Goal: Feedback & Contribution: Submit feedback/report problem

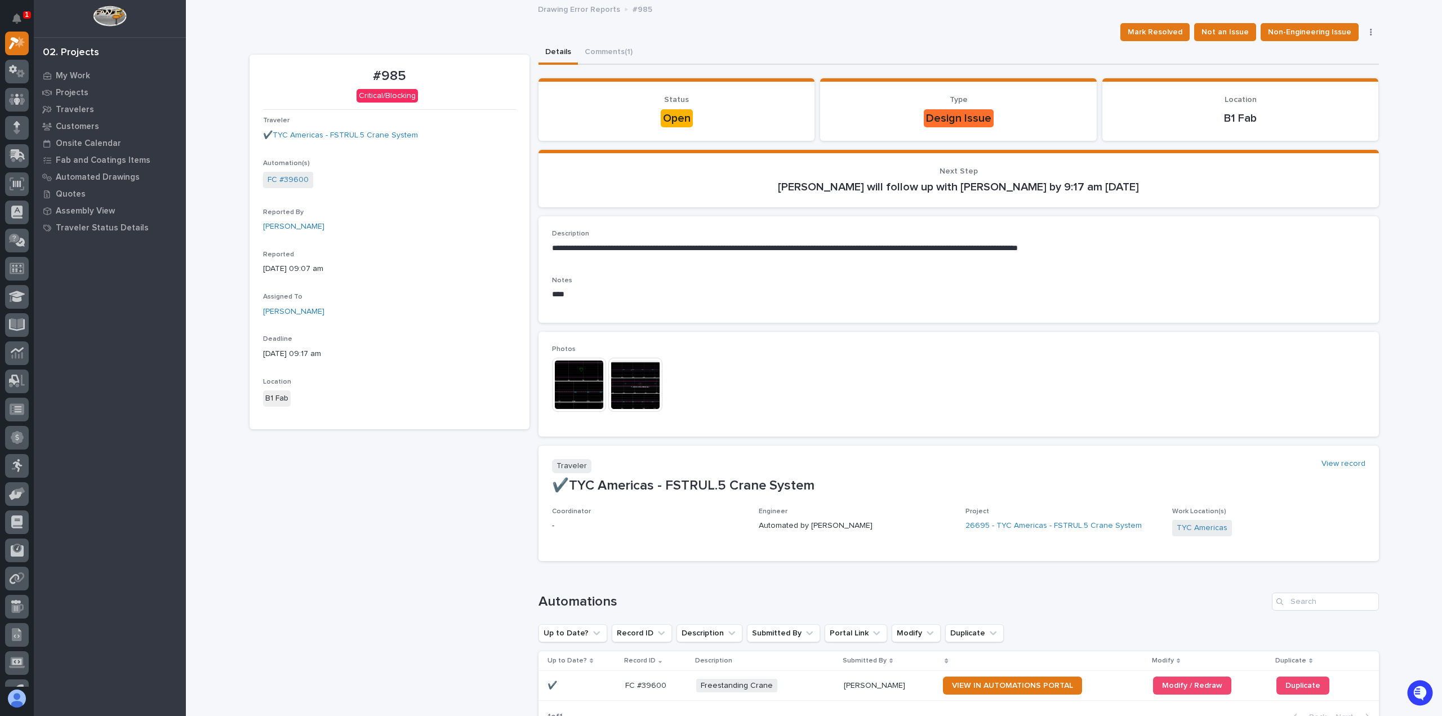
click at [572, 379] on img at bounding box center [579, 385] width 54 height 54
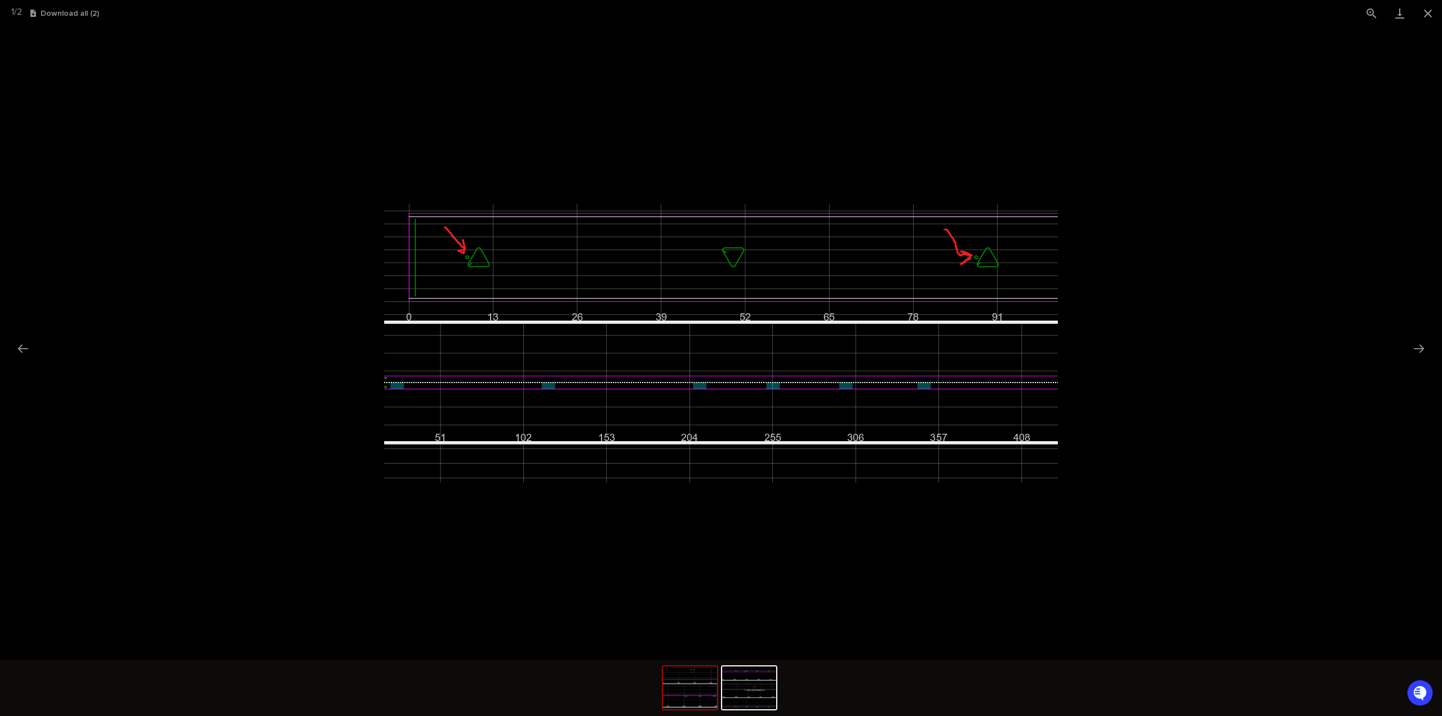
click at [143, 215] on picture at bounding box center [721, 342] width 1442 height 633
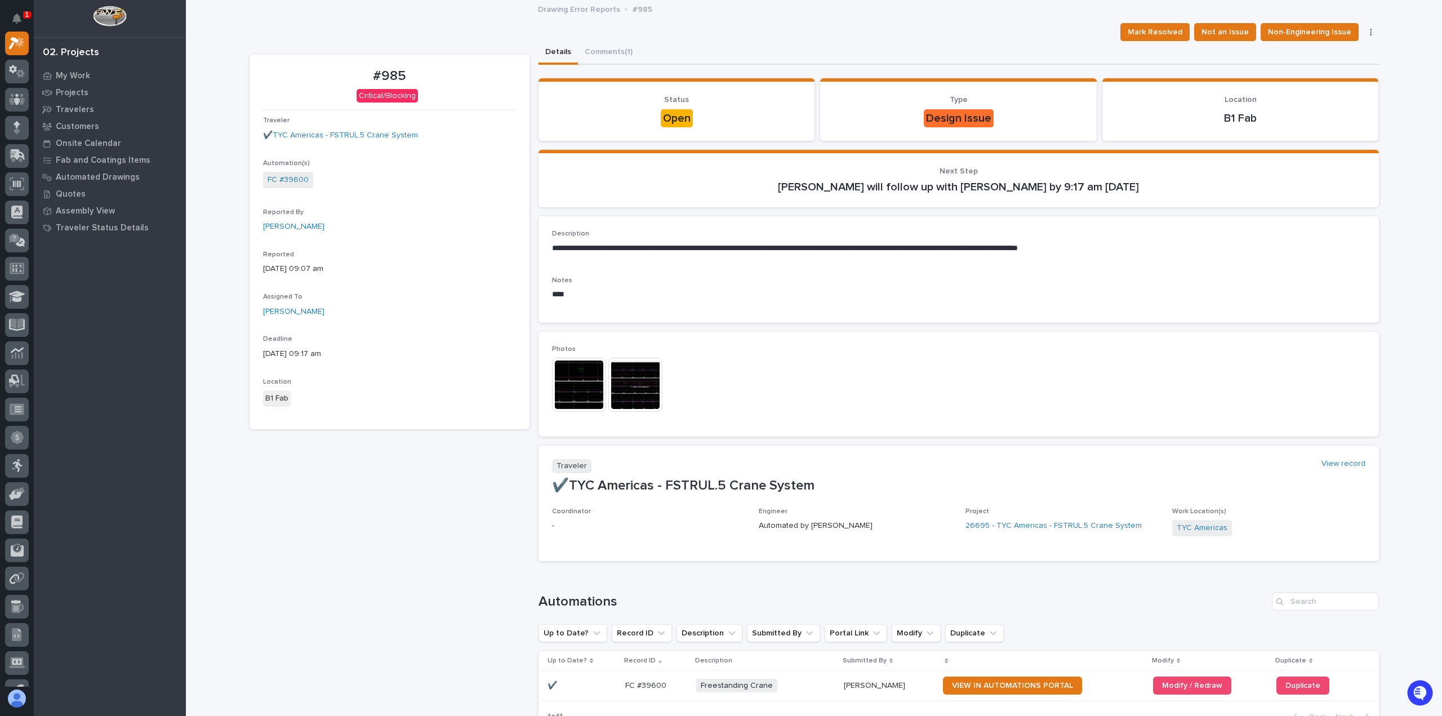
click at [561, 392] on img at bounding box center [579, 385] width 54 height 54
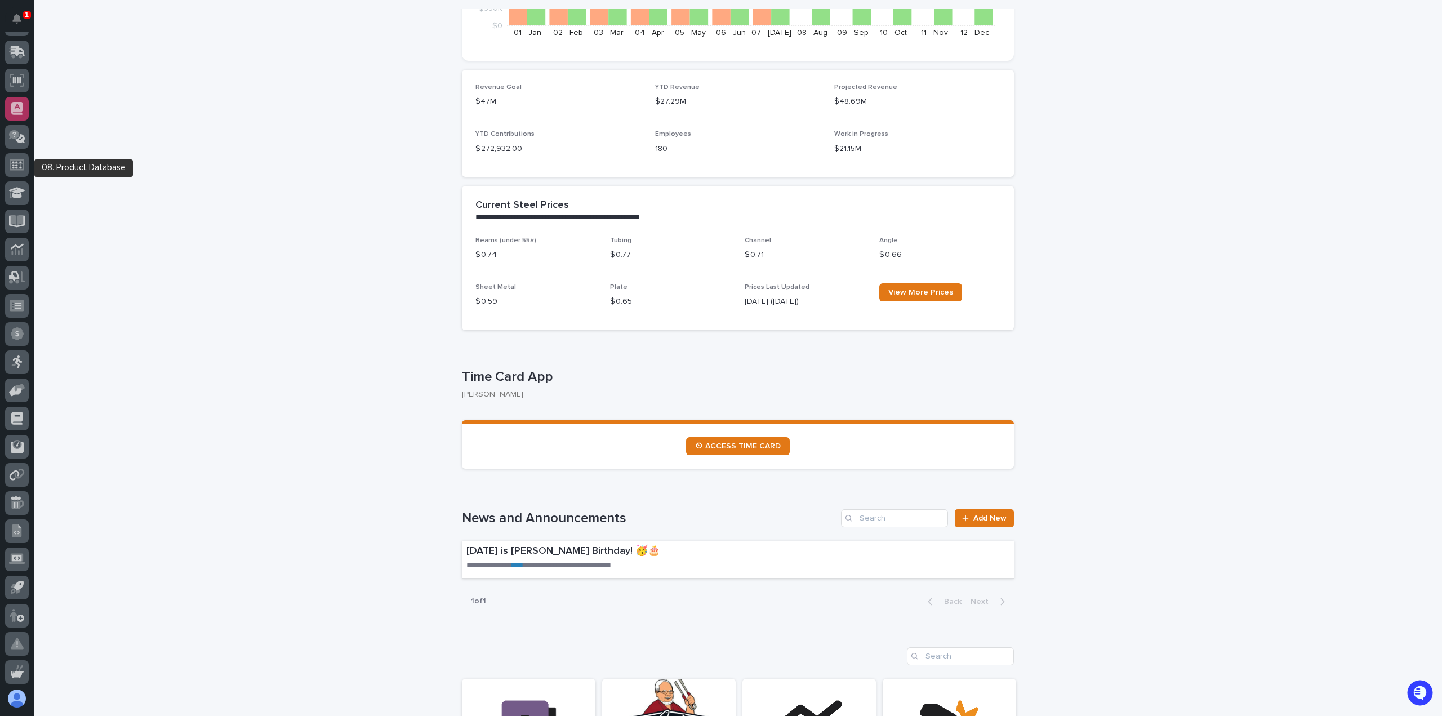
scroll to position [133, 0]
click at [16, 332] on icon at bounding box center [17, 332] width 4 height 6
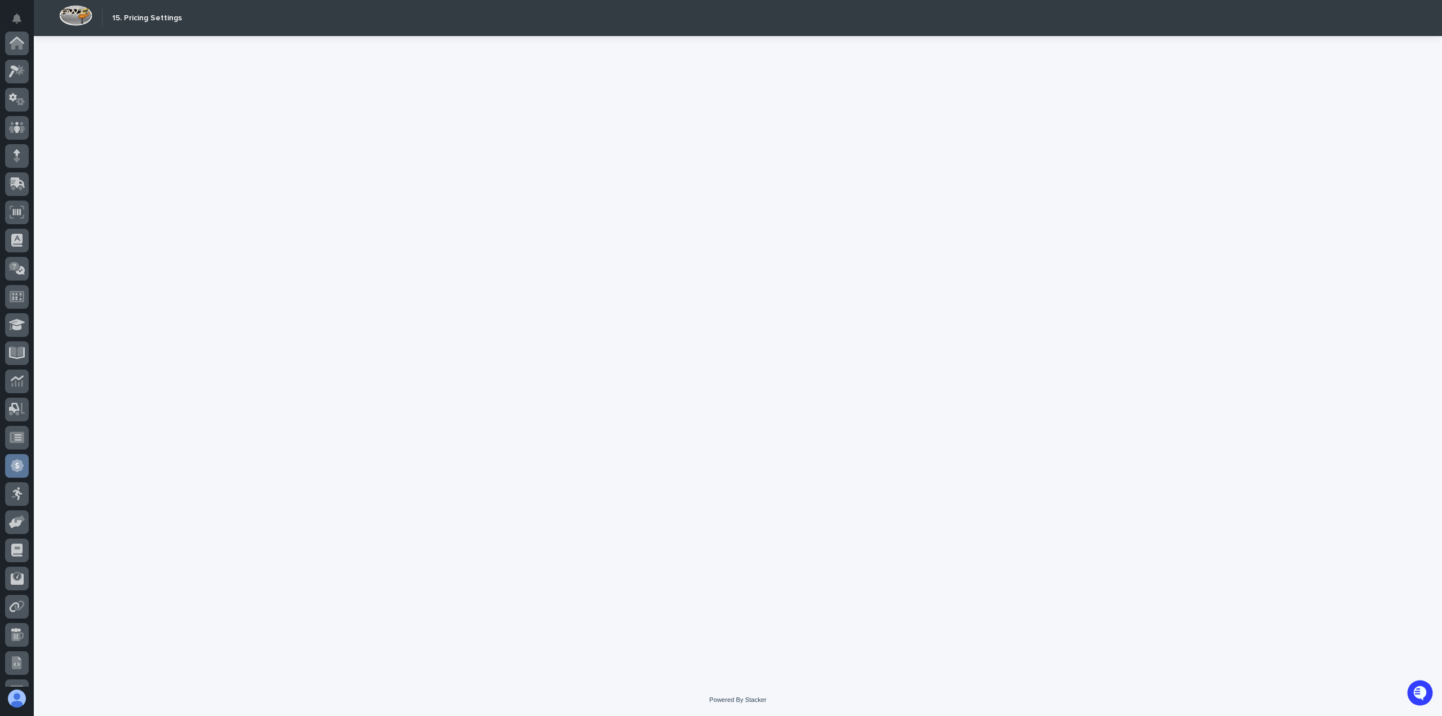
scroll to position [133, 0]
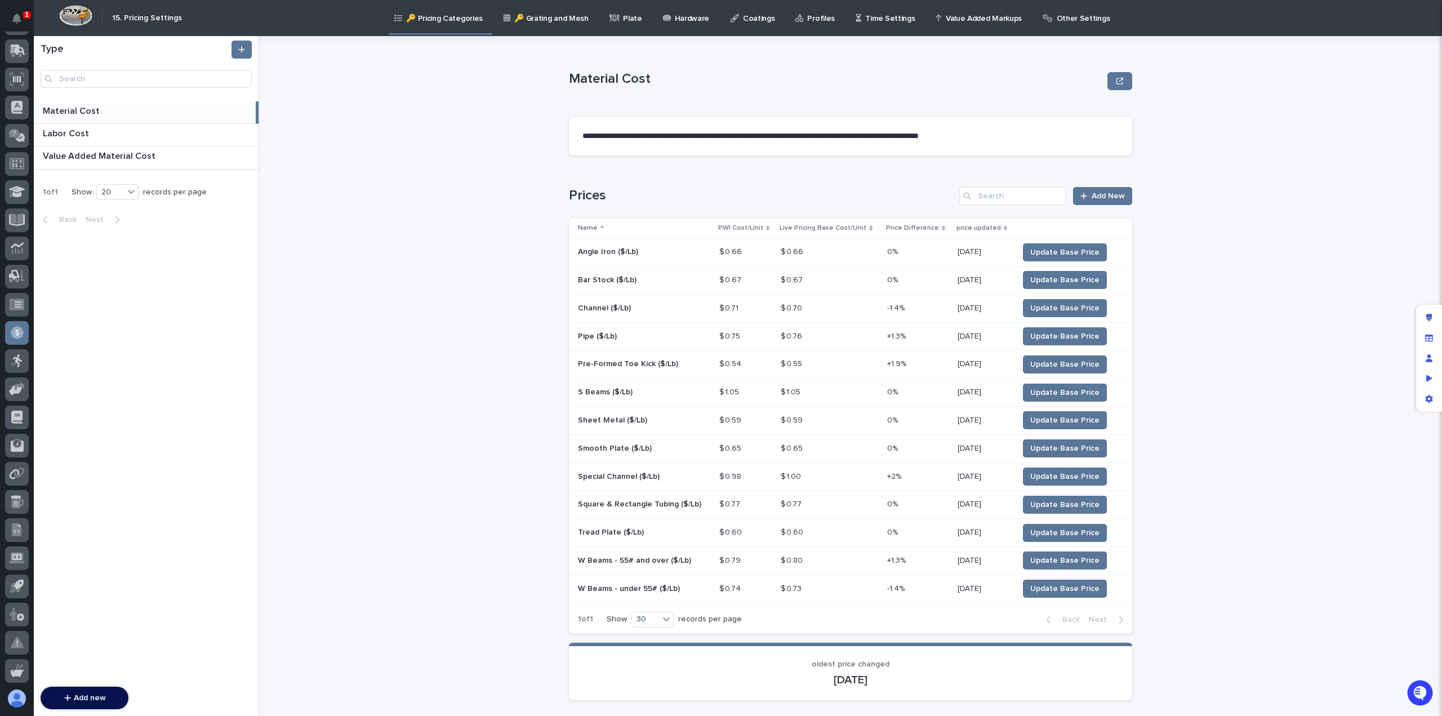
click at [1101, 15] on div "🔑 Pricing Categories 🔑 Grating and Mesh Plate Hardware Coatings Profiles Time S…" at bounding box center [801, 18] width 1226 height 36
click at [1060, 19] on p "Other Settings" at bounding box center [1082, 12] width 53 height 24
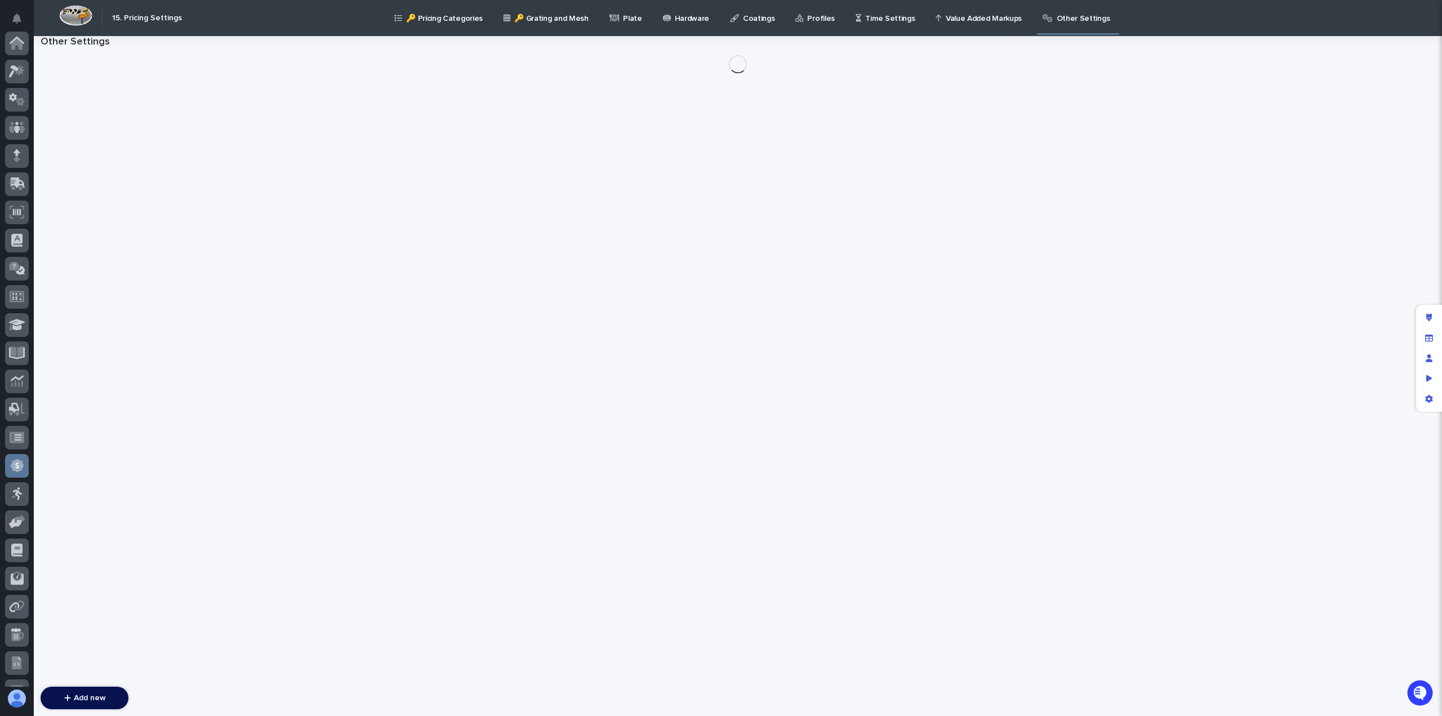
scroll to position [133, 0]
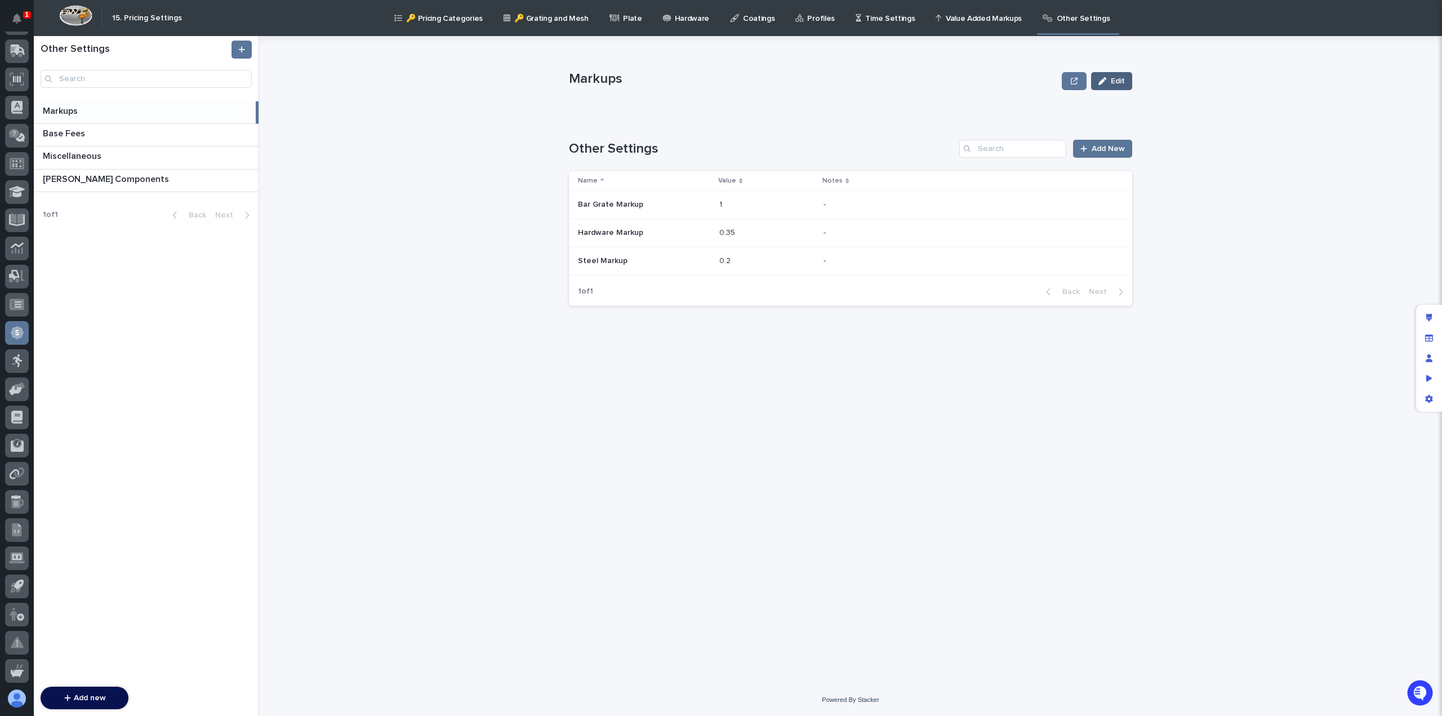
click at [1118, 85] on button "Edit" at bounding box center [1111, 81] width 41 height 18
click at [1118, 85] on button "Save" at bounding box center [1108, 81] width 48 height 18
click at [1097, 150] on span "Add New" at bounding box center [1107, 149] width 33 height 8
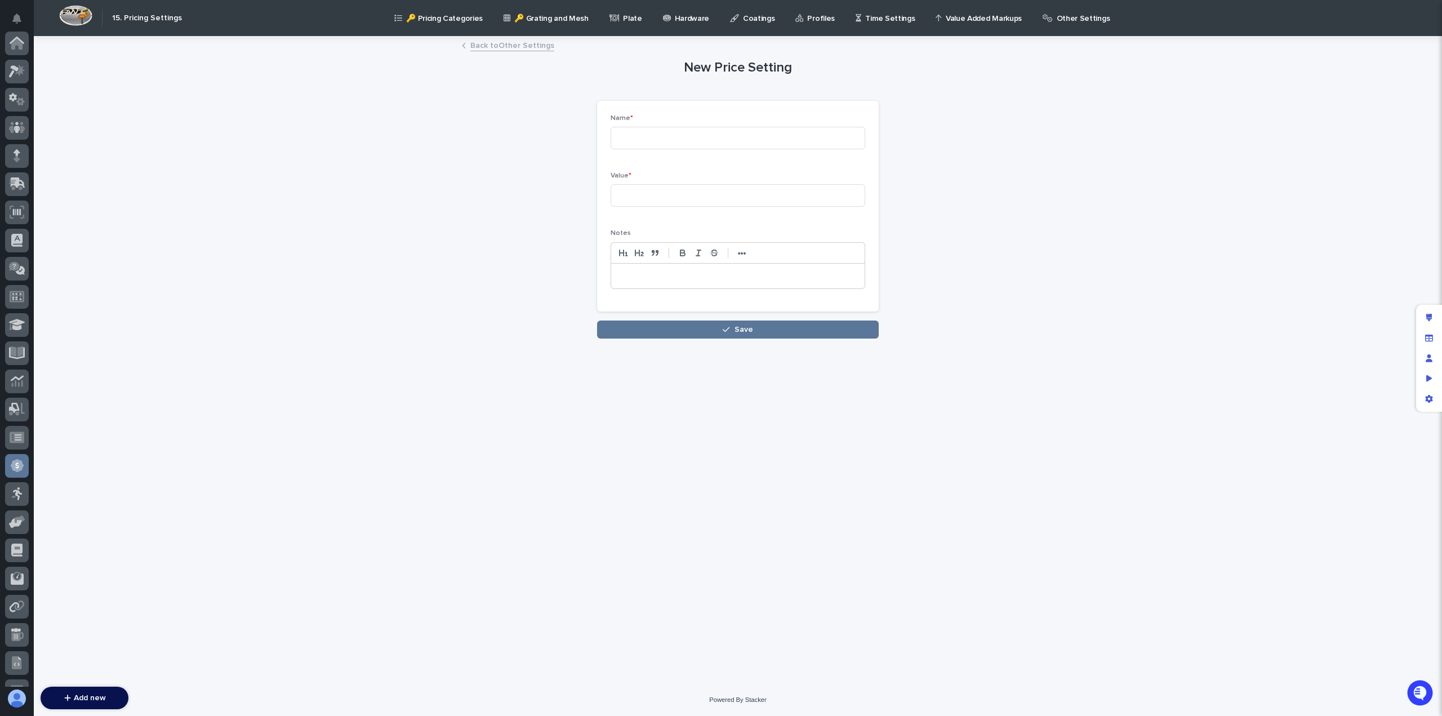
scroll to position [133, 0]
click at [646, 134] on input at bounding box center [737, 138] width 255 height 23
click at [647, 195] on input at bounding box center [737, 195] width 255 height 23
click at [646, 274] on p at bounding box center [737, 275] width 236 height 11
click at [441, 242] on div "Loading... Saving… Loading... Saving… New Price Setting Loading... Saving… Load…" at bounding box center [738, 360] width 1408 height 646
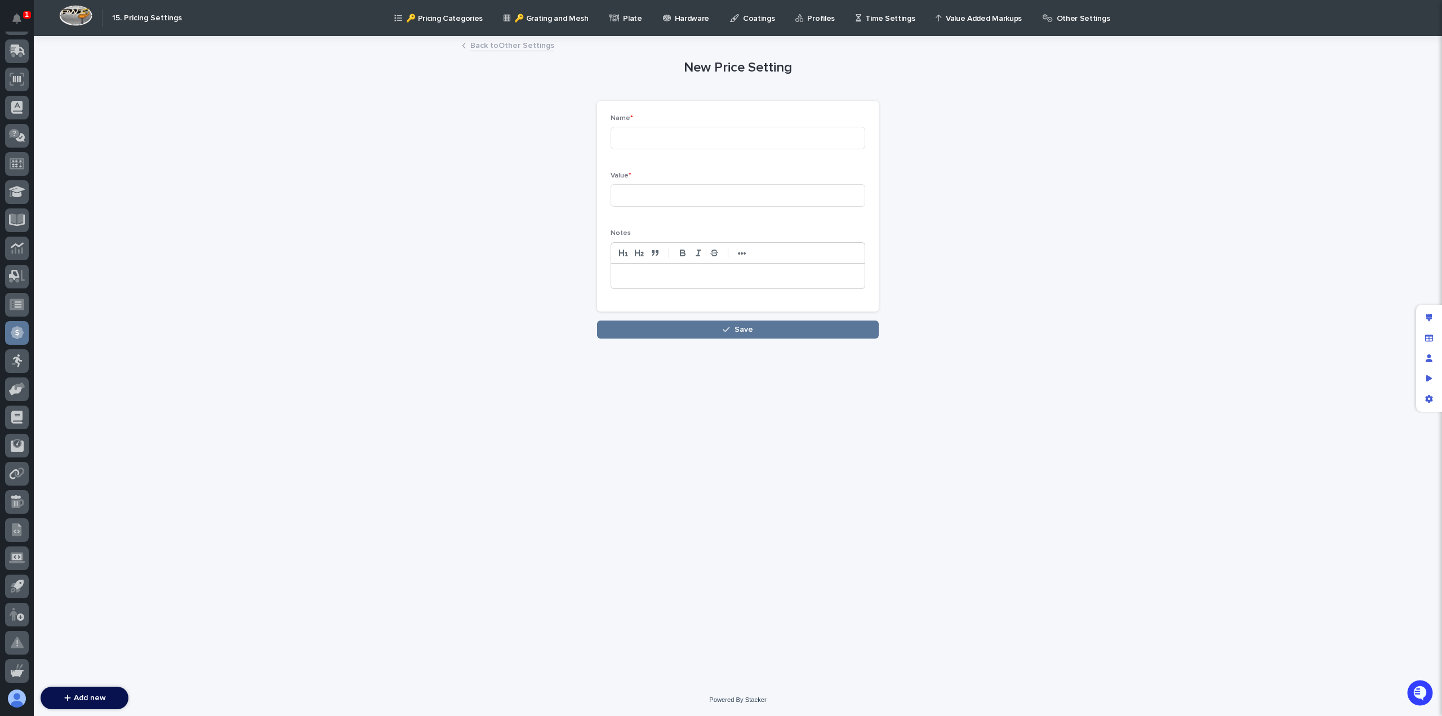
click at [488, 44] on link "Back to Other Settings" at bounding box center [512, 44] width 84 height 13
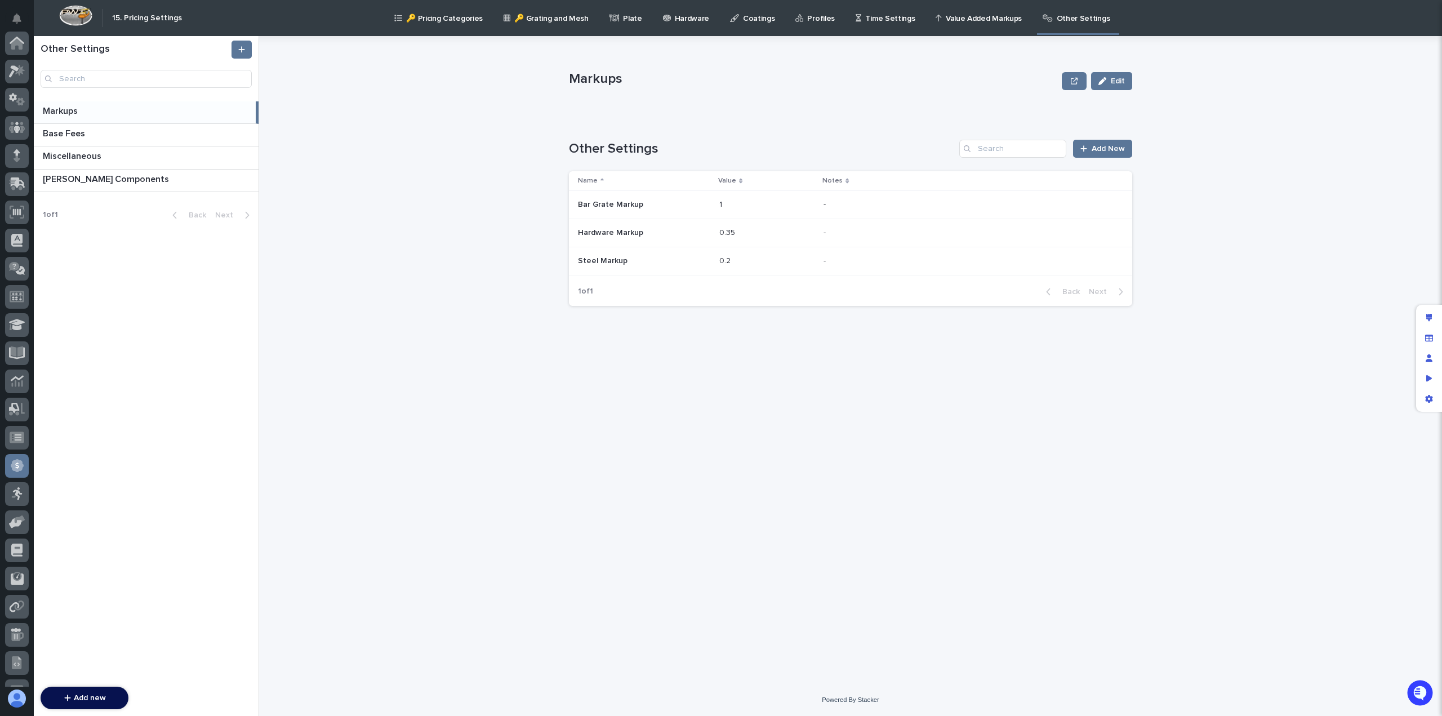
scroll to position [133, 0]
click at [1104, 152] on span "Add New" at bounding box center [1107, 149] width 33 height 8
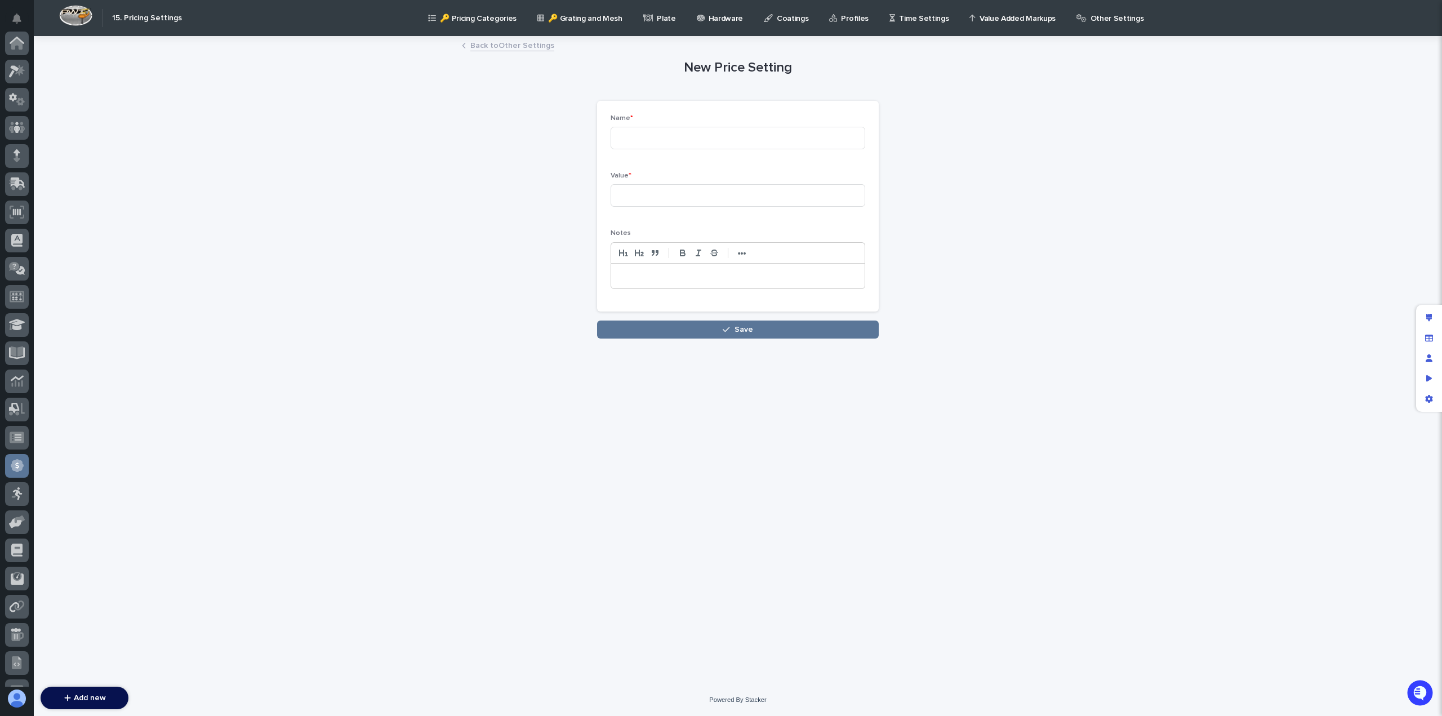
scroll to position [133, 0]
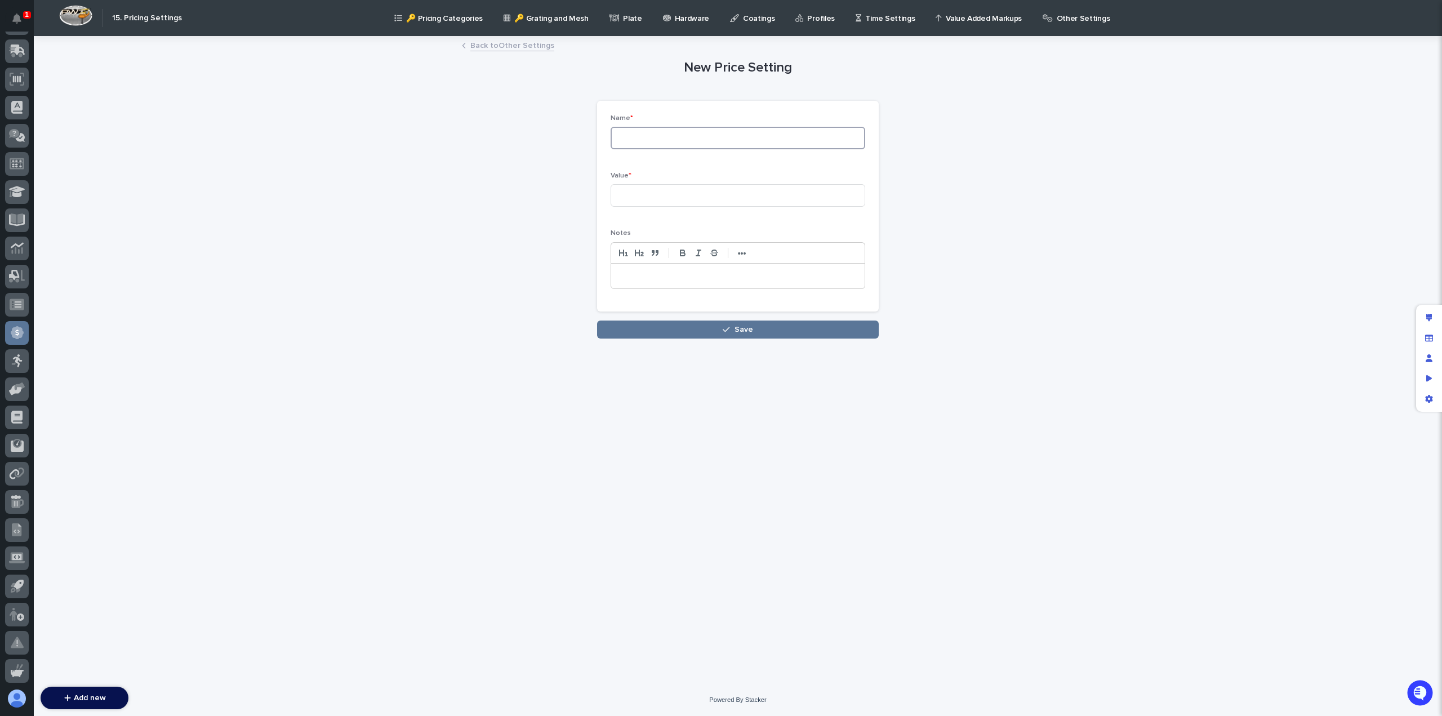
click at [650, 136] on input at bounding box center [737, 138] width 255 height 23
click at [502, 46] on link "Back to Other Settings" at bounding box center [512, 44] width 84 height 13
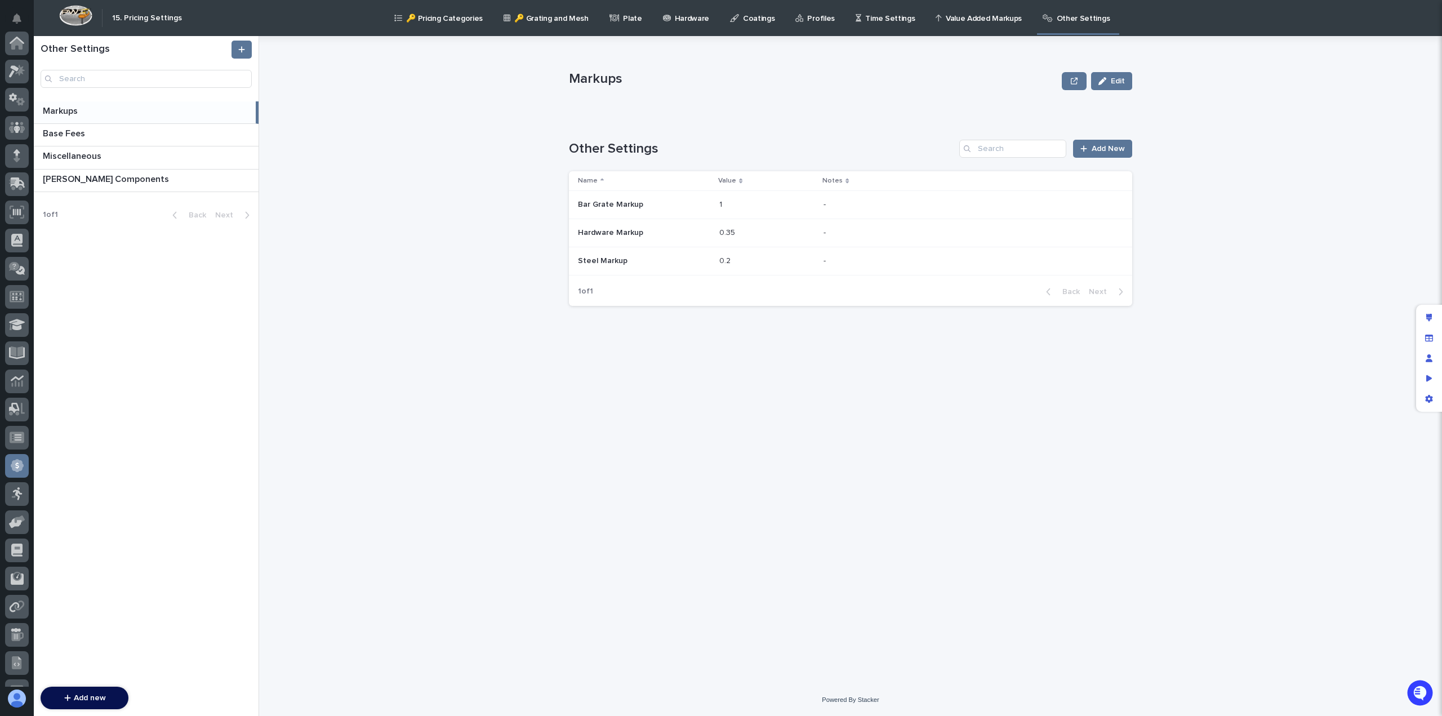
scroll to position [133, 0]
click at [484, 233] on div "Markups Edit Markups Edit Sorry, there was an error saving your record. Please …" at bounding box center [857, 376] width 1169 height 680
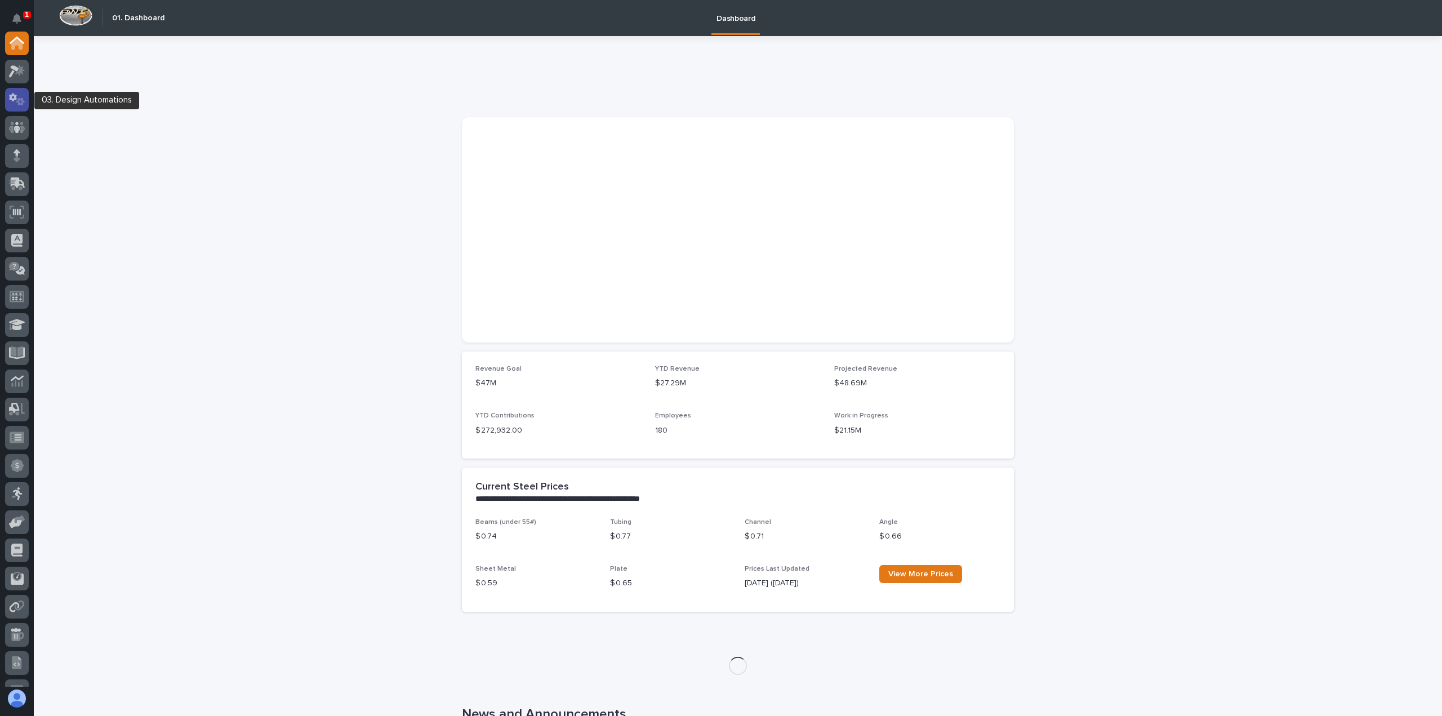
click at [10, 99] on icon at bounding box center [13, 97] width 8 height 8
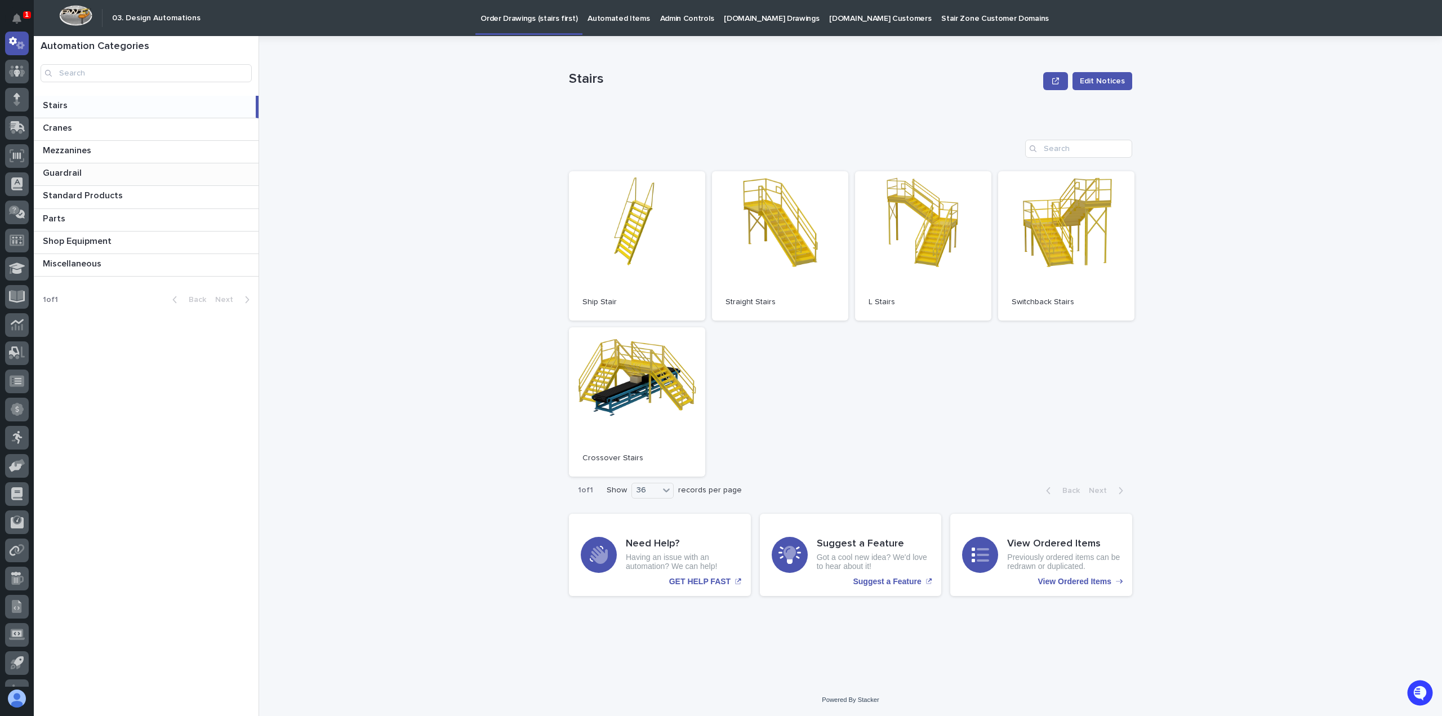
click at [59, 173] on p "Guardrail" at bounding box center [63, 172] width 41 height 13
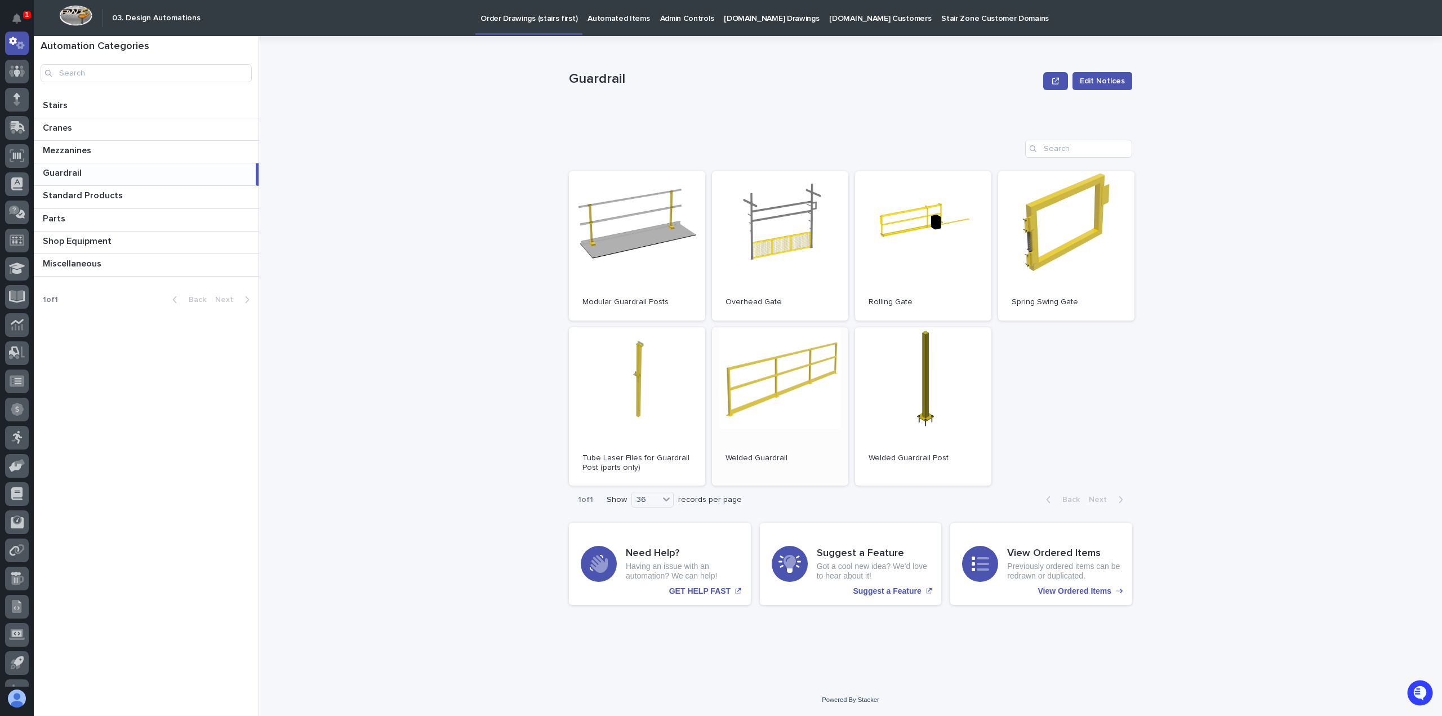
click at [771, 407] on span "Open" at bounding box center [780, 407] width 20 height 8
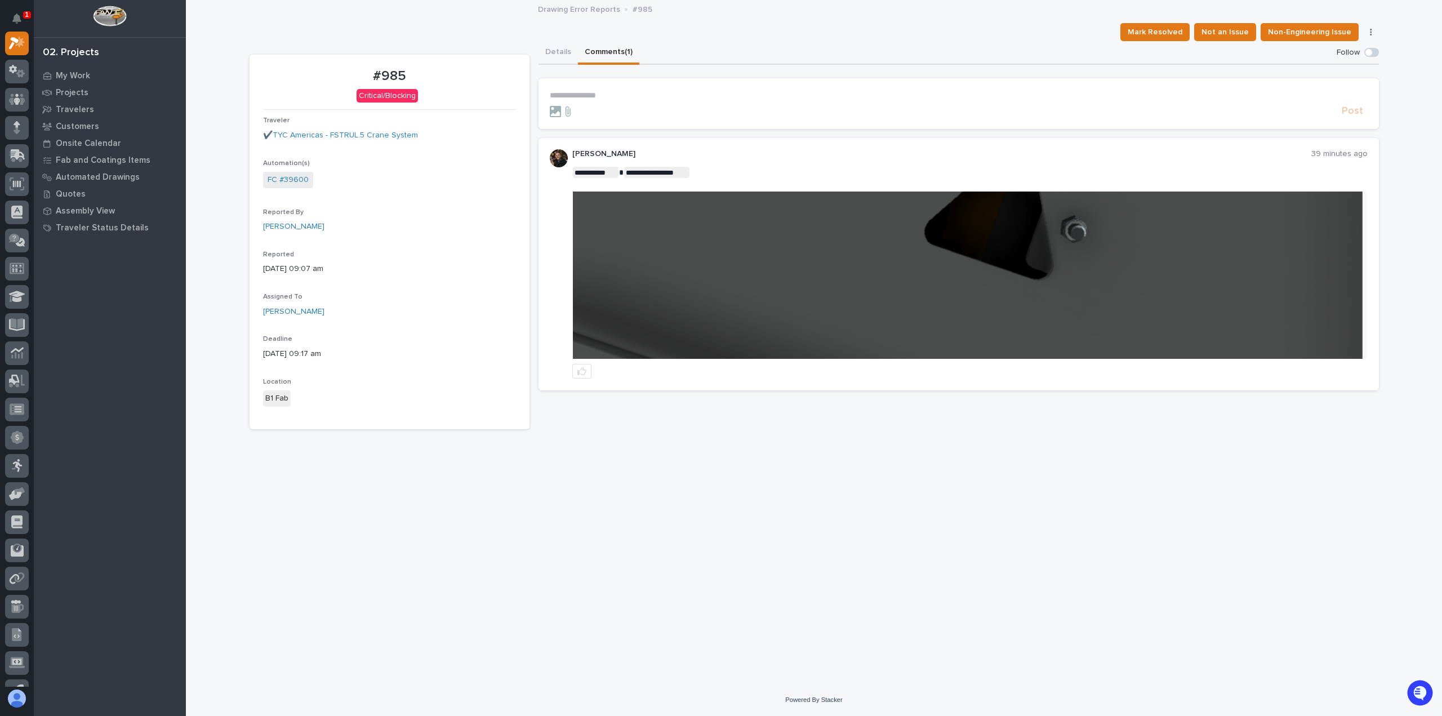
click at [652, 96] on p "**********" at bounding box center [959, 96] width 818 height 10
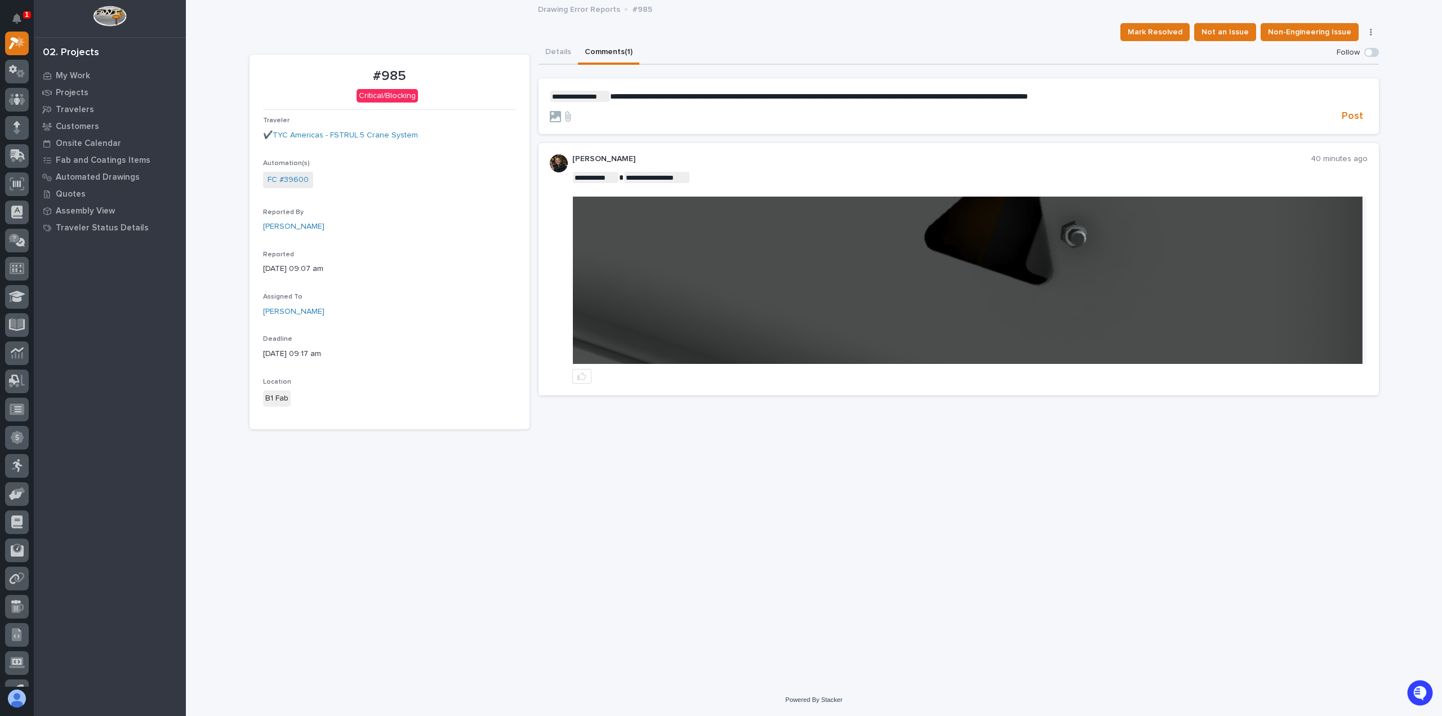
click at [842, 95] on span "**********" at bounding box center [819, 96] width 418 height 8
click at [842, 95] on span "**********" at bounding box center [814, 96] width 409 height 8
drag, startPoint x: 949, startPoint y: 95, endPoint x: 1094, endPoint y: 100, distance: 144.2
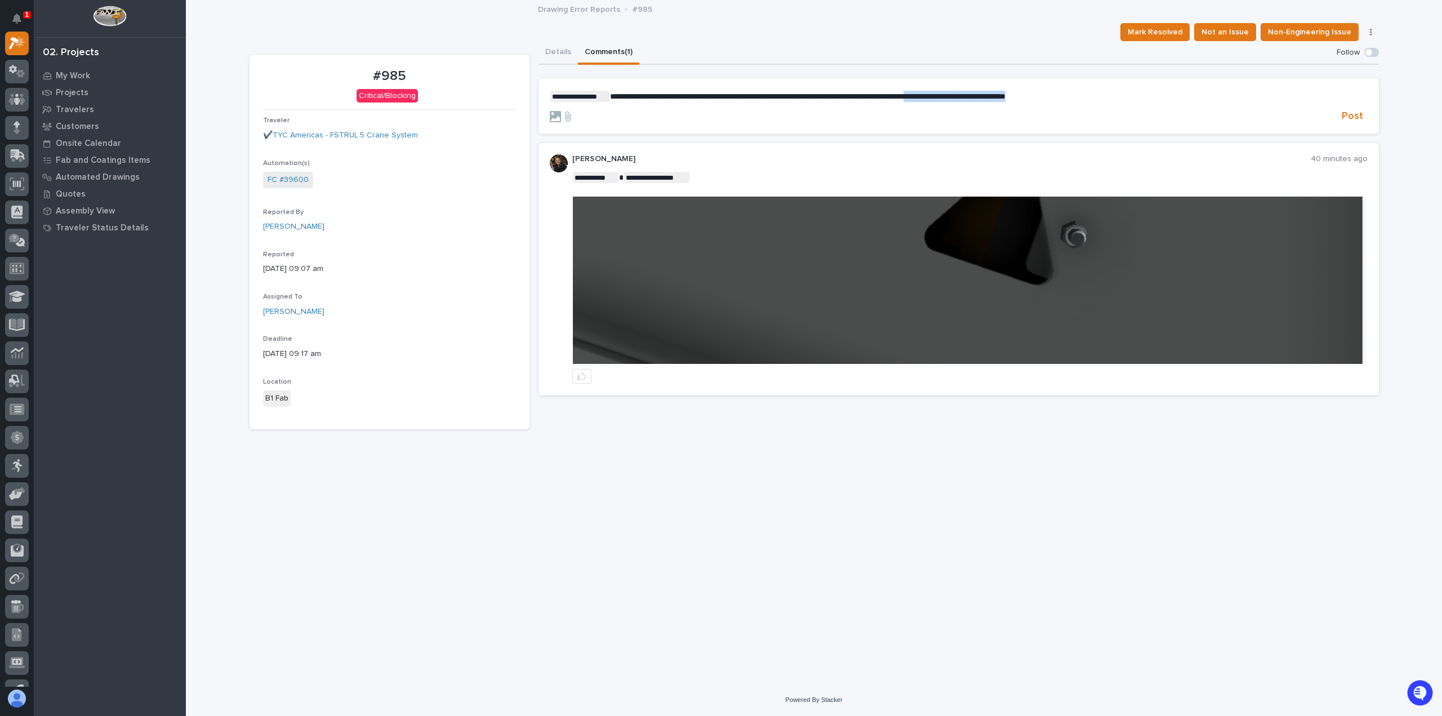
click at [1094, 100] on p "**********" at bounding box center [959, 96] width 818 height 11
click at [1356, 118] on span "Post" at bounding box center [1351, 116] width 21 height 13
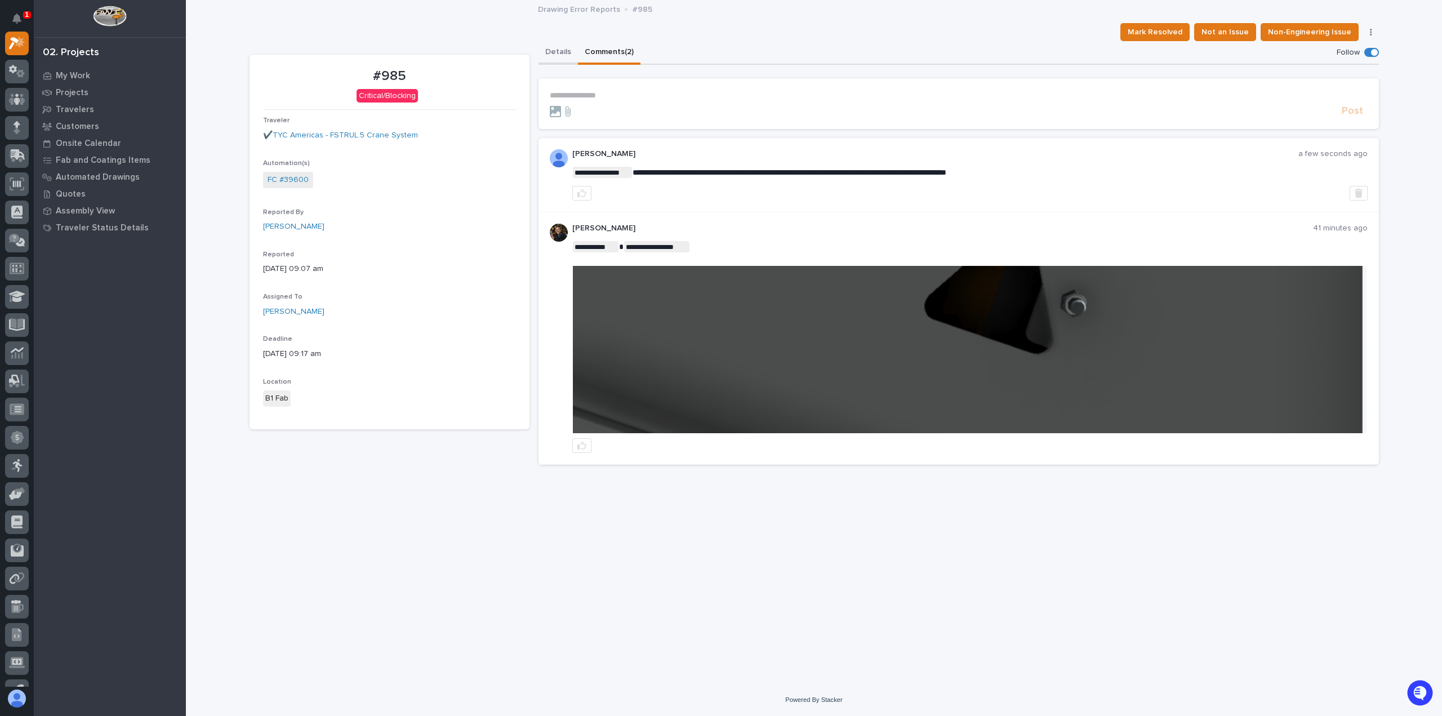
click at [559, 53] on button "Details" at bounding box center [557, 53] width 39 height 24
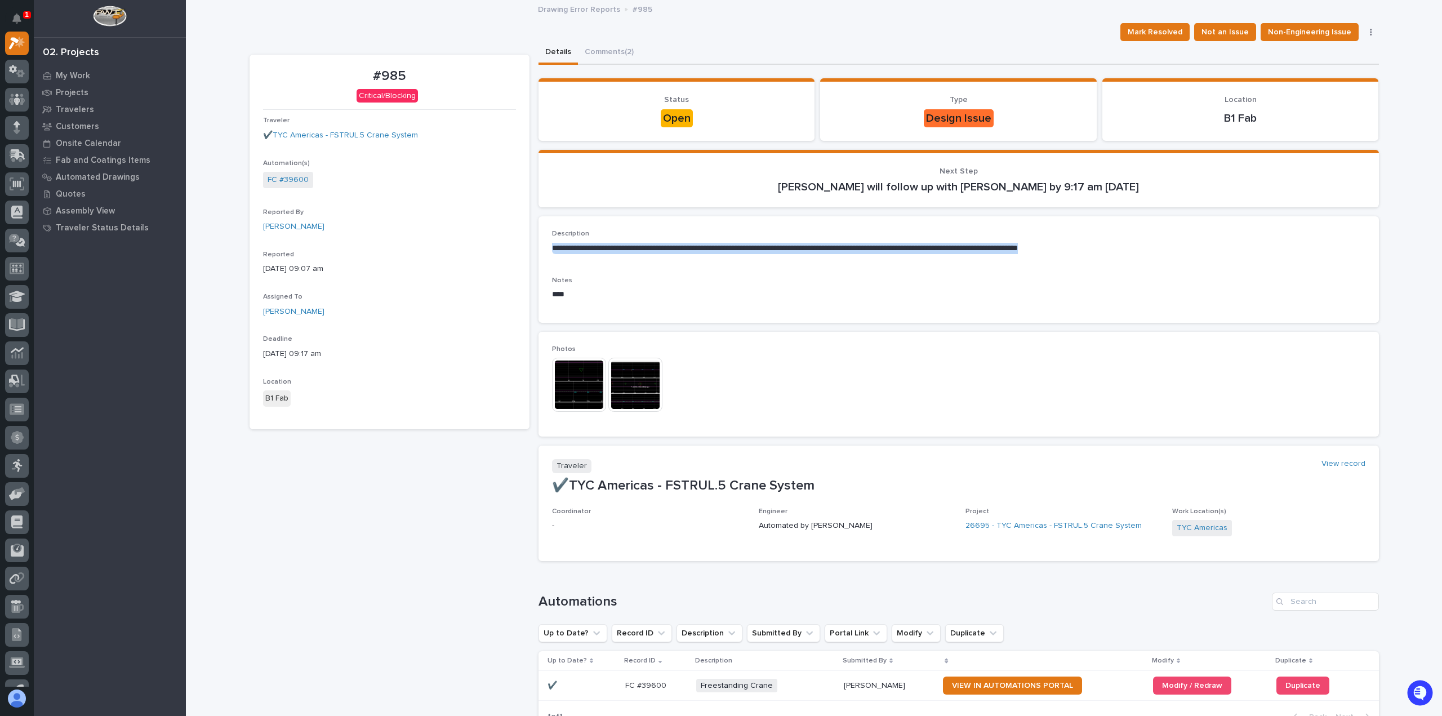
drag, startPoint x: 549, startPoint y: 249, endPoint x: 1121, endPoint y: 260, distance: 572.2
click at [1121, 260] on div "**********" at bounding box center [958, 246] width 813 height 33
copy p "**********"
click at [587, 386] on img at bounding box center [579, 385] width 54 height 54
